Goal: Information Seeking & Learning: Learn about a topic

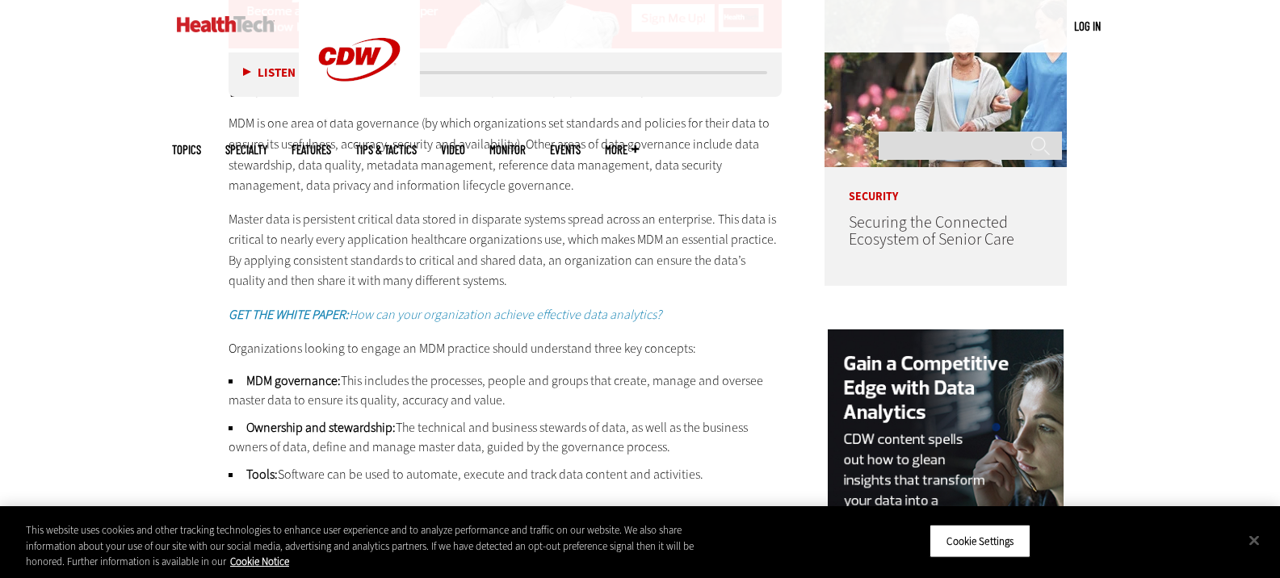
scroll to position [1373, 0]
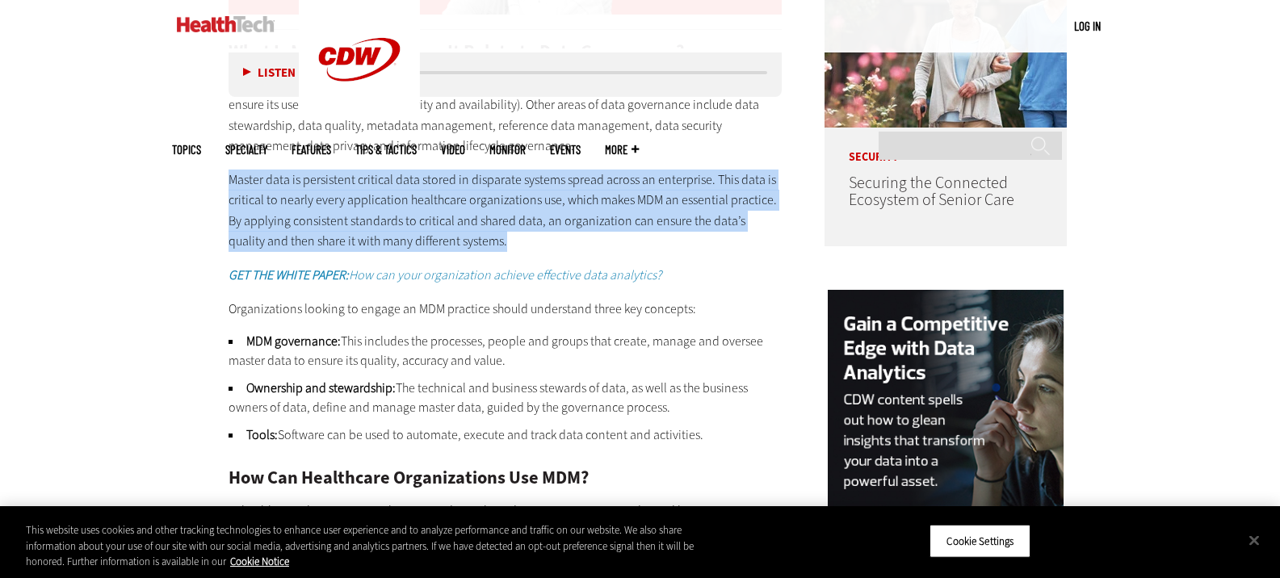
drag, startPoint x: 227, startPoint y: 187, endPoint x: 546, endPoint y: 244, distance: 324.1
click at [546, 244] on article "[DATE] Twitter Facebook LinkedIn Reddit Flipboard Email Data Analytics What Is …" at bounding box center [489, 554] width 586 height 2550
click at [468, 216] on p "Master data is persistent critical data stored in disparate systems spread acro…" at bounding box center [506, 211] width 554 height 82
drag, startPoint x: 484, startPoint y: 244, endPoint x: 161, endPoint y: 180, distance: 329.3
click at [161, 180] on div "Become an Insider Sign up [DATE] to receive premium content! Sign Up MENU Log i…" at bounding box center [640, 478] width 1280 height 3702
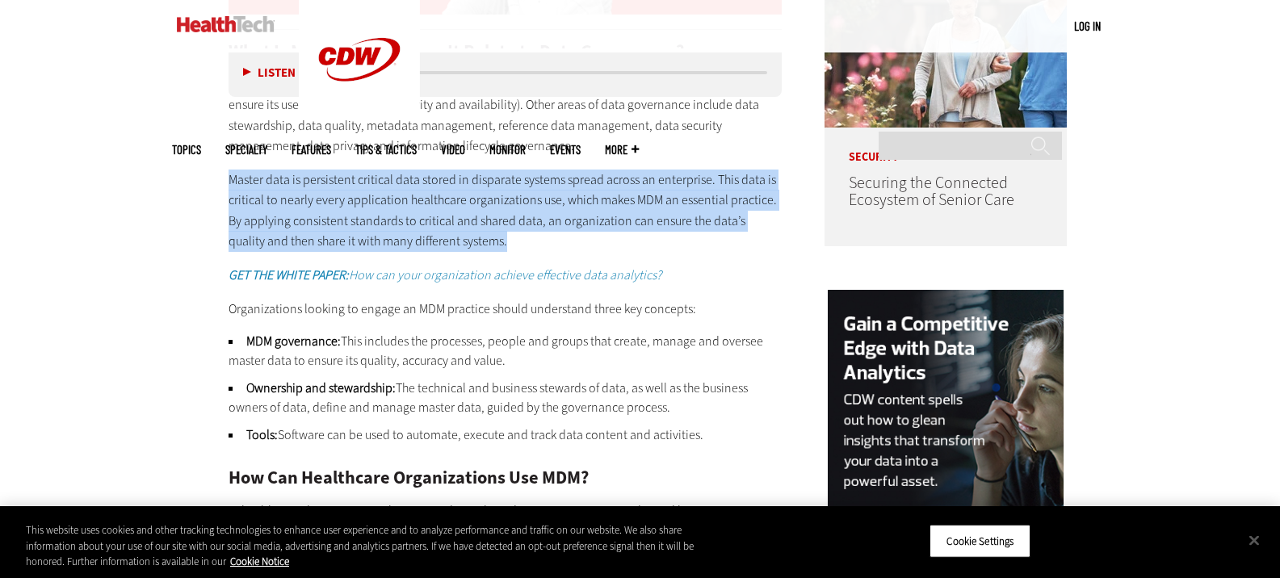
click at [270, 181] on p "Master data is persistent critical data stored in disparate systems spread acro…" at bounding box center [506, 211] width 554 height 82
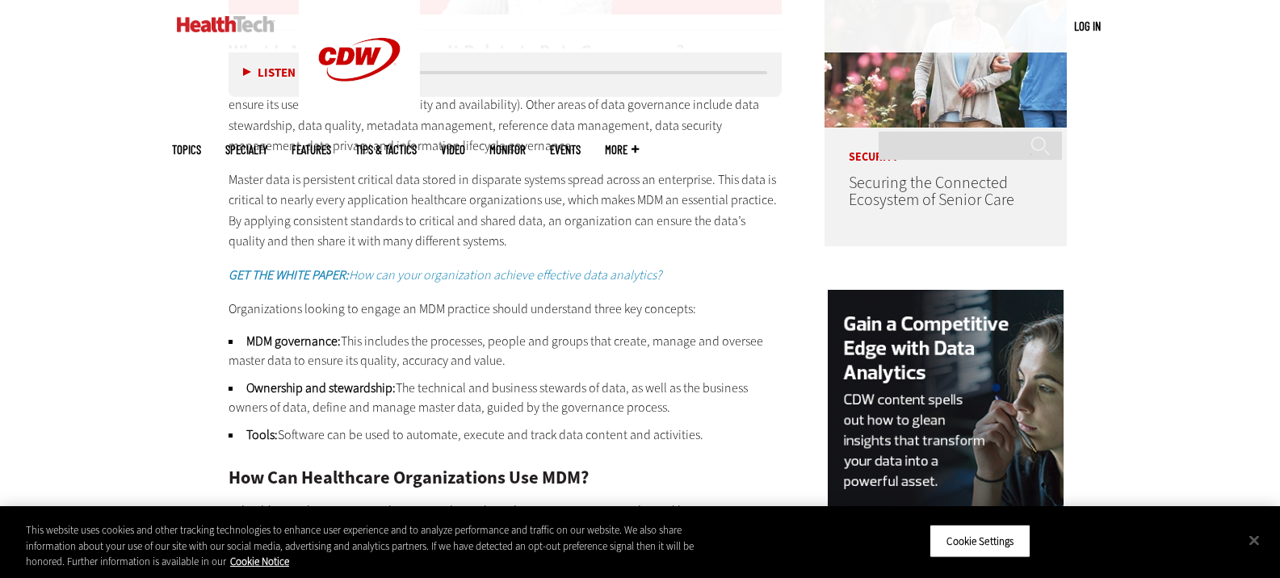
click at [314, 195] on p "Master data is persistent critical data stored in disparate systems spread acro…" at bounding box center [506, 211] width 554 height 82
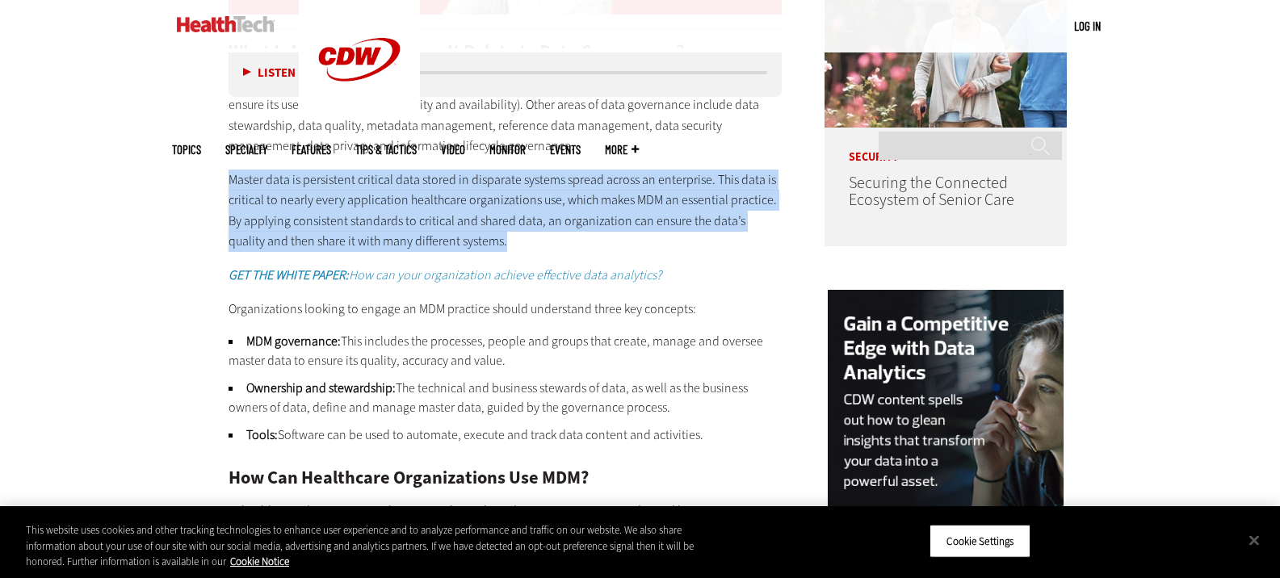
click at [314, 195] on p "Master data is persistent critical data stored in disparate systems spread acro…" at bounding box center [506, 211] width 554 height 82
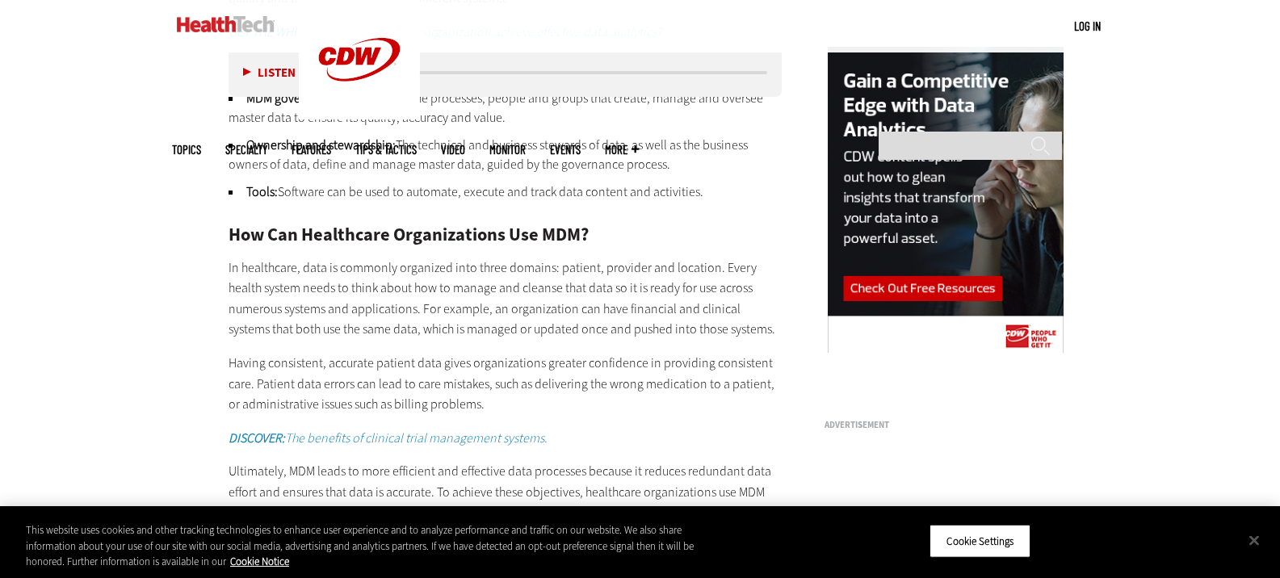
scroll to position [1615, 0]
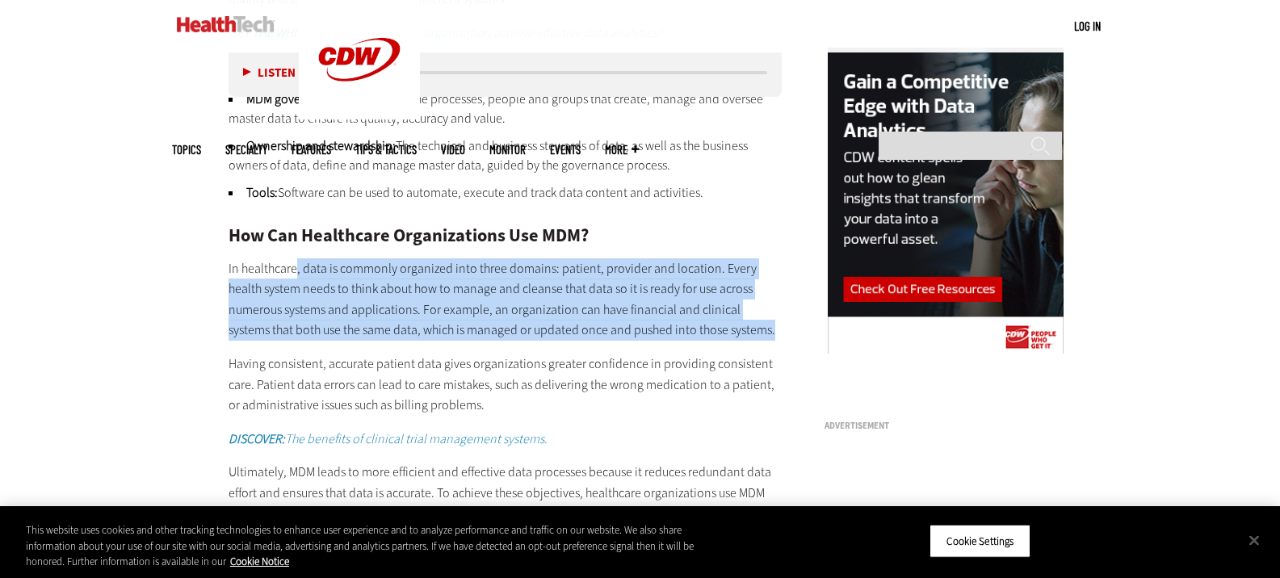
drag, startPoint x: 297, startPoint y: 262, endPoint x: 704, endPoint y: 332, distance: 412.9
click at [704, 332] on p "In healthcare, data is commonly organized into three domains: patient, provider…" at bounding box center [506, 299] width 554 height 82
drag, startPoint x: 678, startPoint y: 332, endPoint x: 164, endPoint y: 271, distance: 517.3
click at [164, 271] on div "Become an Insider Sign up [DATE] to receive premium content! Sign Up MENU Log i…" at bounding box center [640, 236] width 1280 height 3702
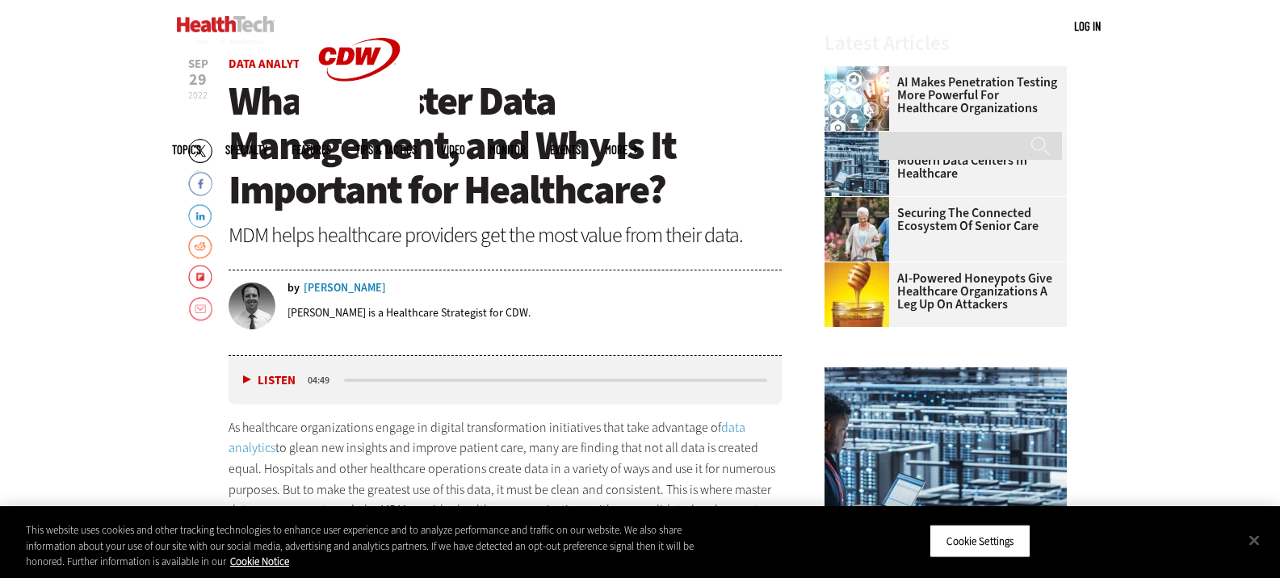
scroll to position [565, 0]
